Goal: Navigation & Orientation: Go to known website

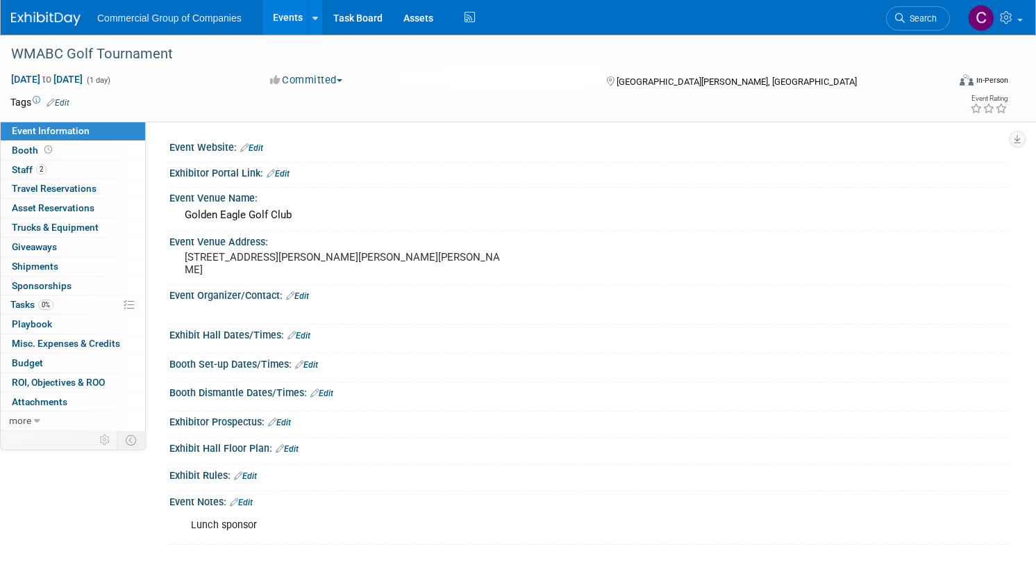
click at [85, 31] on div "Commercial Group of Companies Events Add Event Bulk Upload Events Shareable Eve…" at bounding box center [509, 17] width 997 height 35
click at [81, 22] on img at bounding box center [45, 19] width 69 height 14
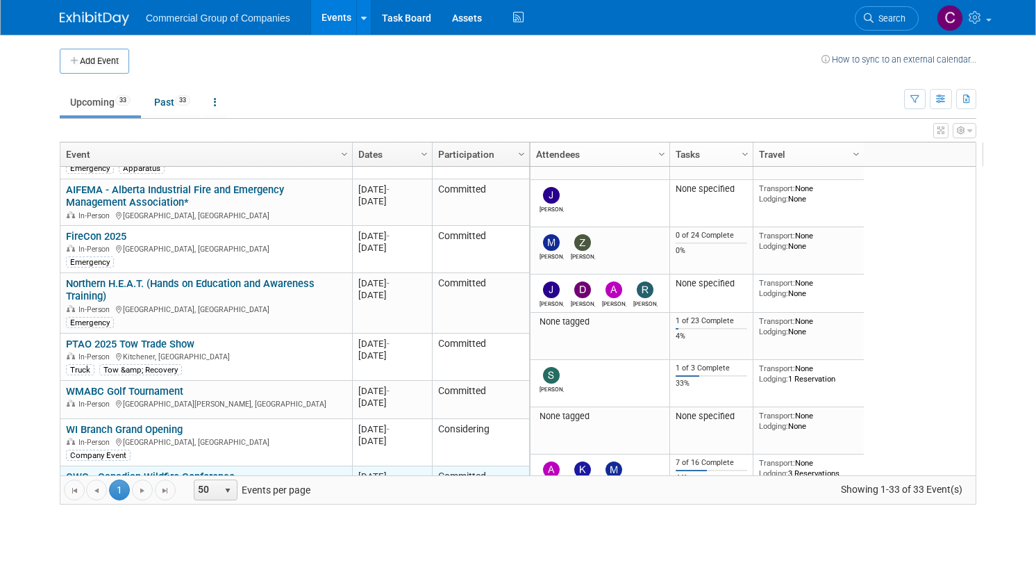
scroll to position [583, 0]
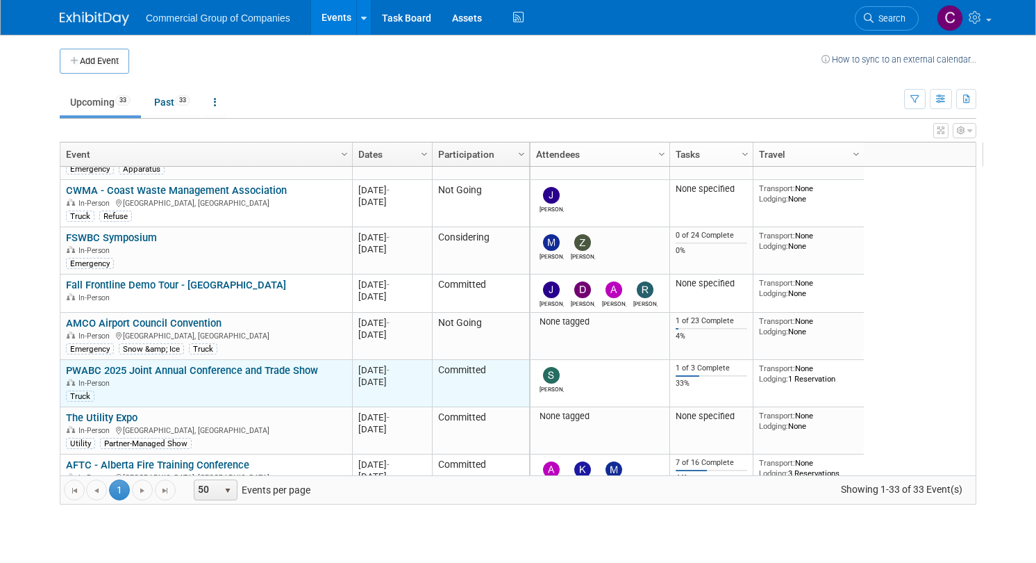
click at [208, 373] on link "PWABC 2025 Joint Annual Conference and Trade Show" at bounding box center [192, 370] width 252 height 13
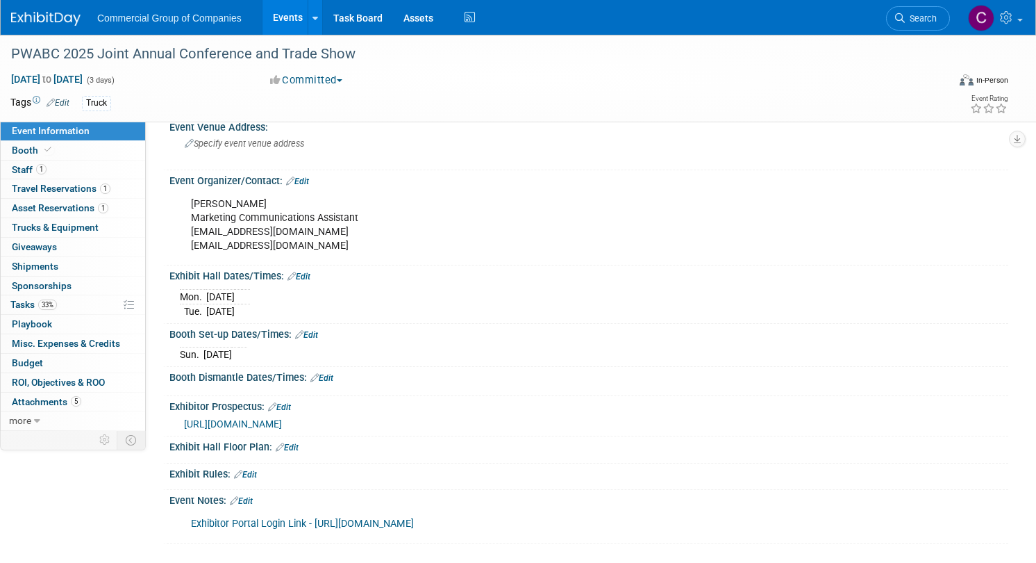
scroll to position [140, 0]
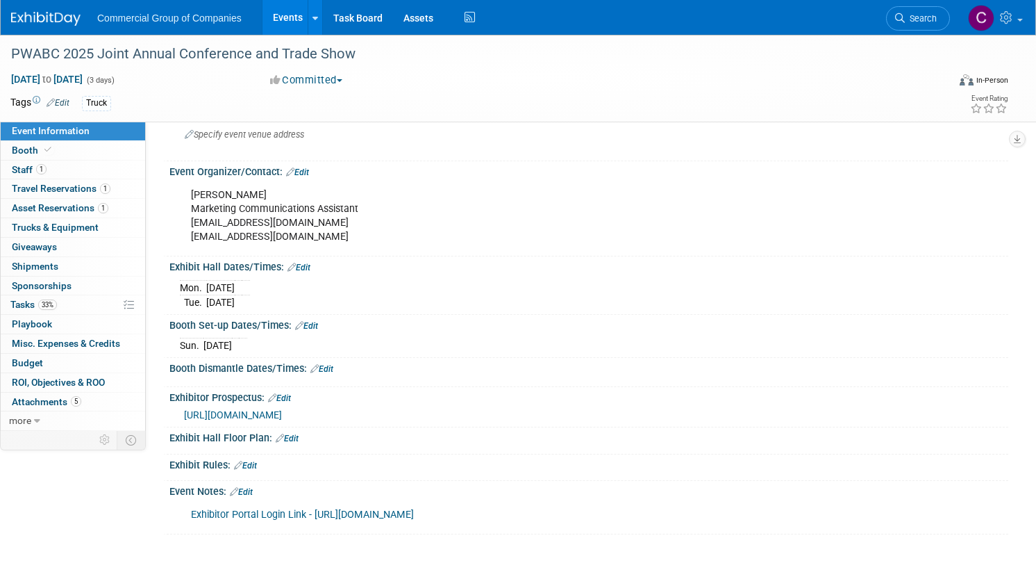
click at [414, 517] on link "Exhibitor Portal Login Link - [URL][DOMAIN_NAME]" at bounding box center [302, 514] width 223 height 12
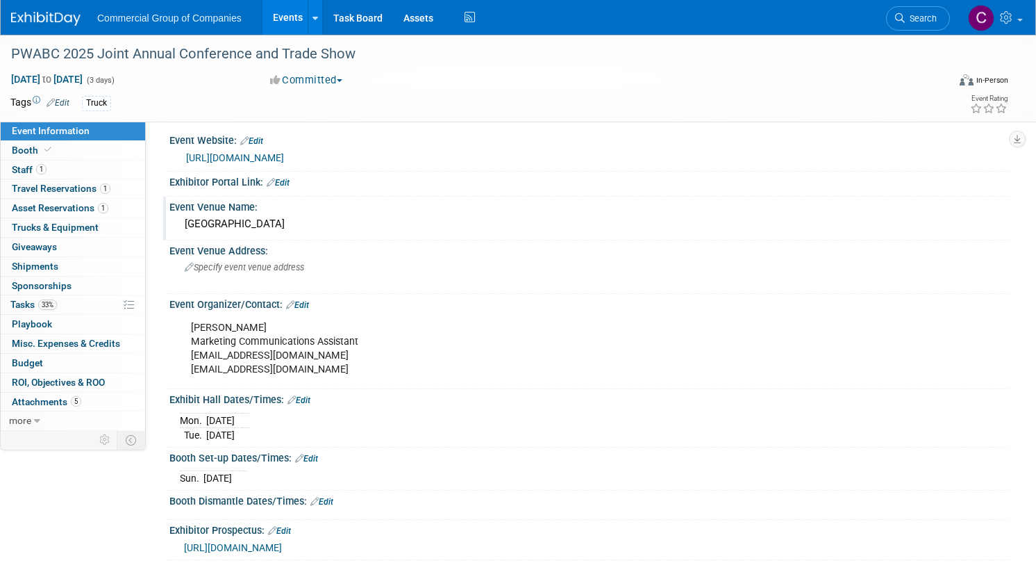
scroll to position [6, 0]
click at [284, 156] on link "[URL][DOMAIN_NAME]" at bounding box center [235, 158] width 98 height 11
